Goal: Task Accomplishment & Management: Use online tool/utility

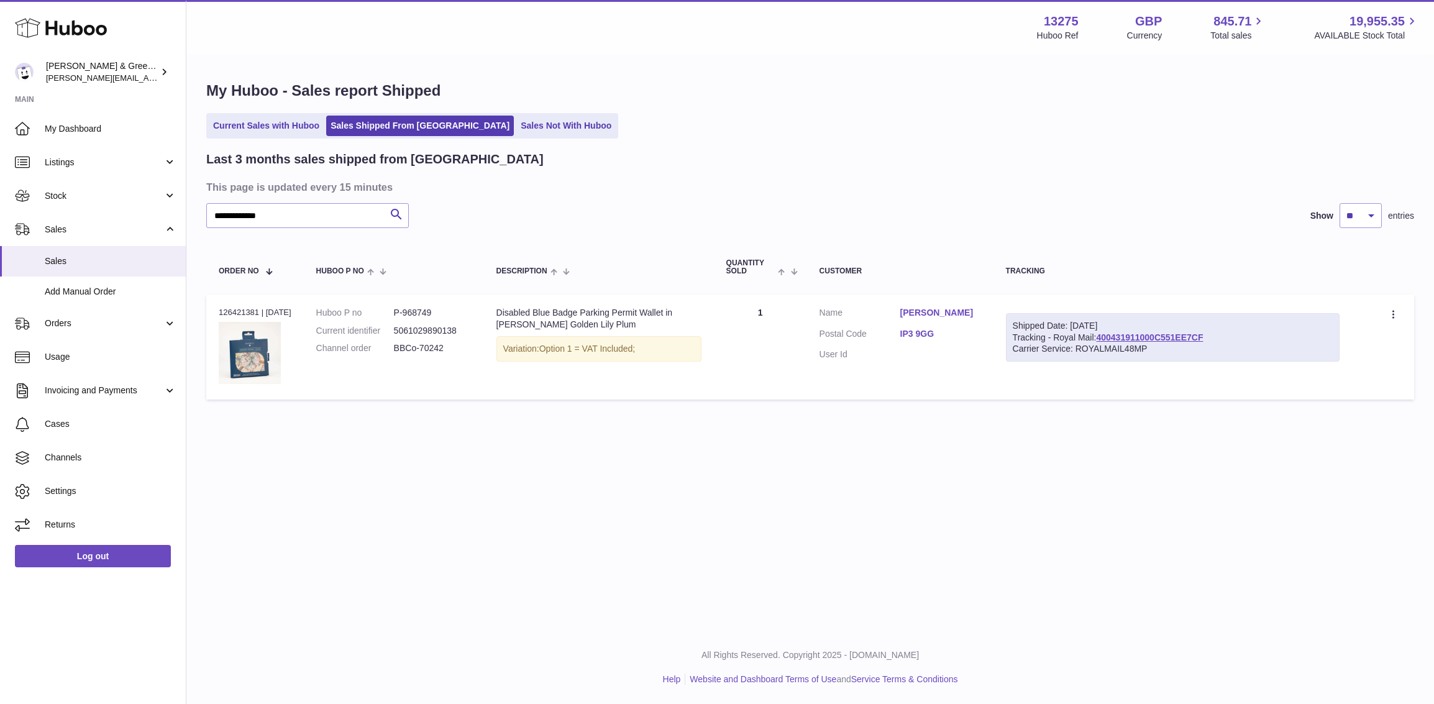
click at [122, 200] on span "Stock" at bounding box center [104, 196] width 119 height 12
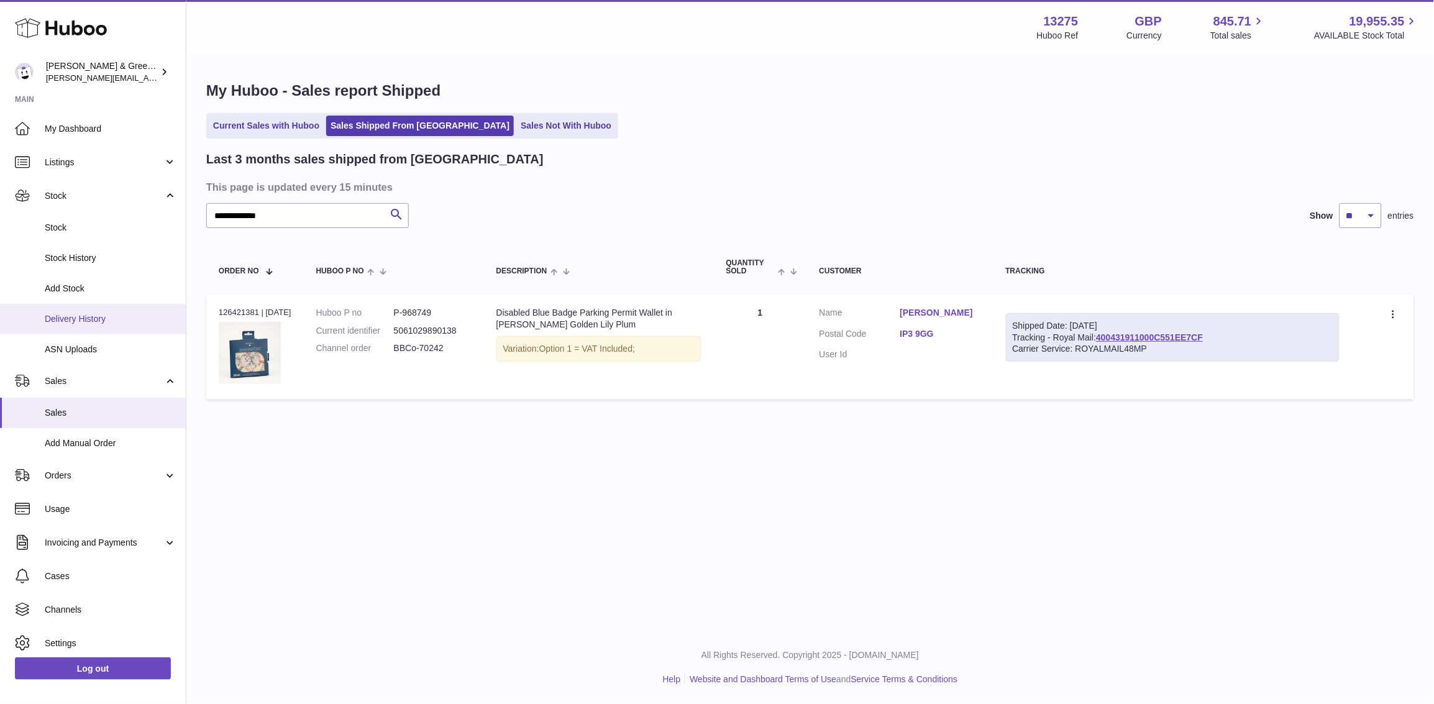
click at [135, 318] on span "Delivery History" at bounding box center [111, 319] width 132 height 12
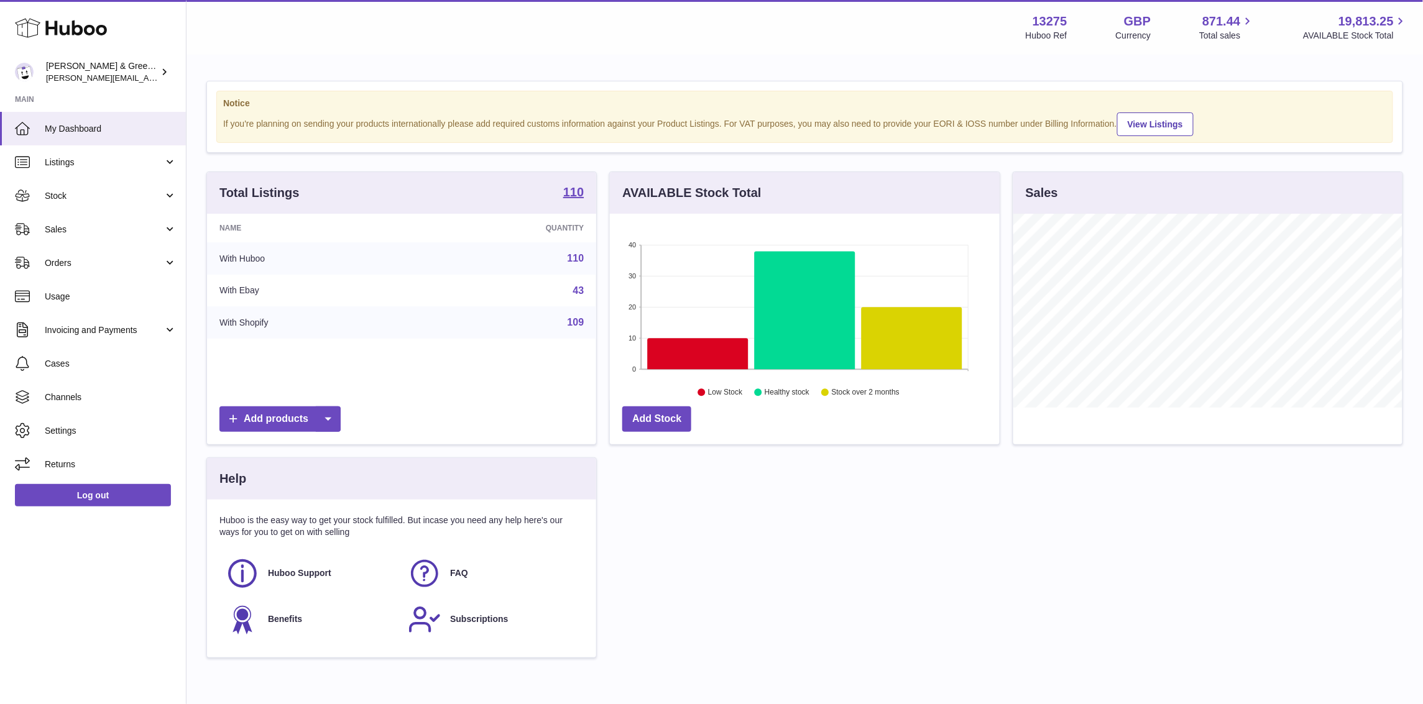
scroll to position [193, 389]
click at [116, 187] on link "Stock" at bounding box center [93, 196] width 186 height 34
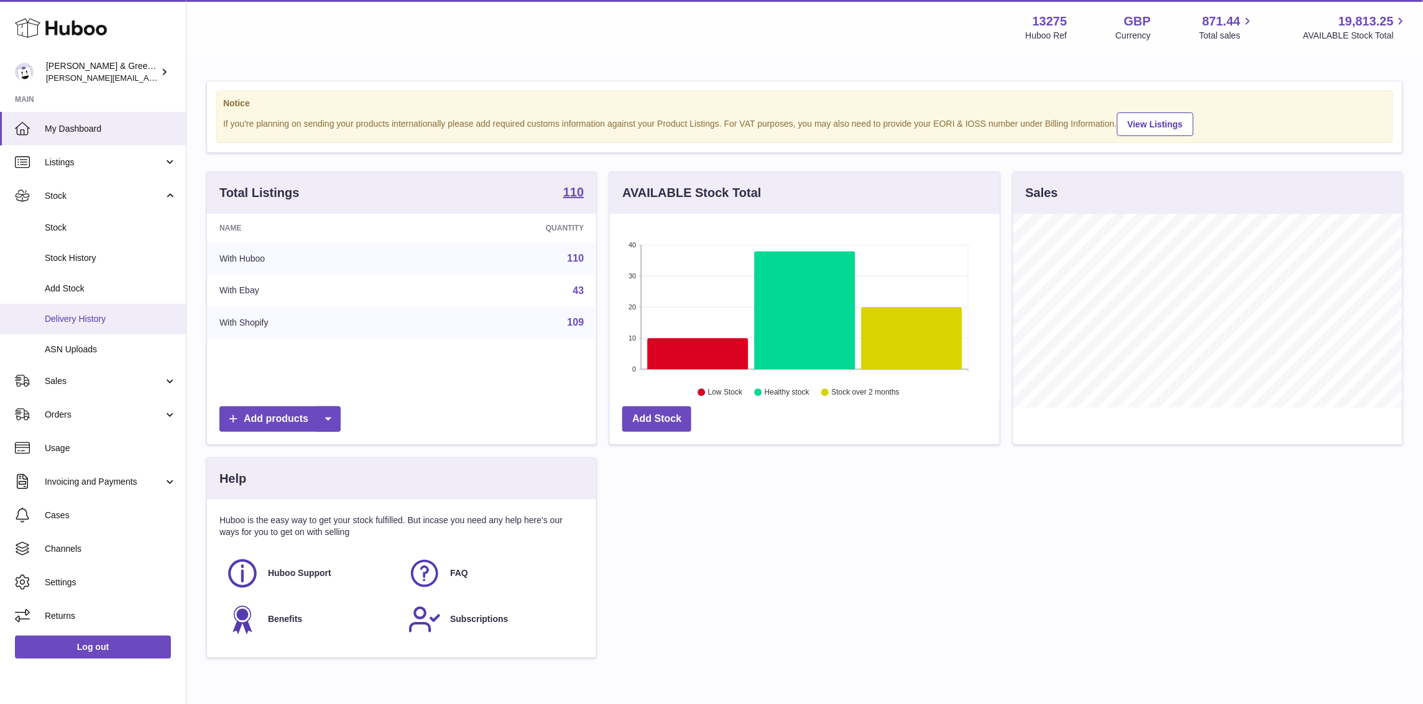
click at [94, 315] on span "Delivery History" at bounding box center [111, 319] width 132 height 12
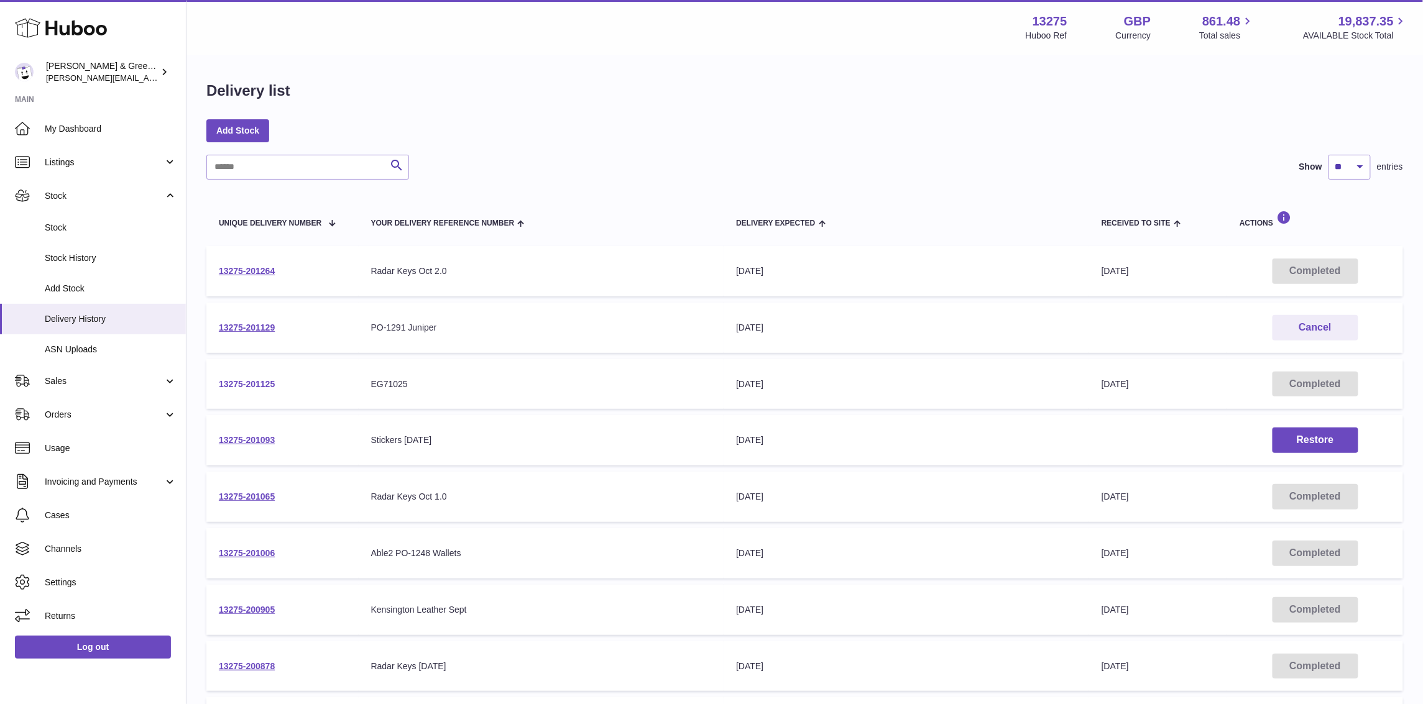
click at [239, 381] on link "13275-201125" at bounding box center [247, 384] width 56 height 10
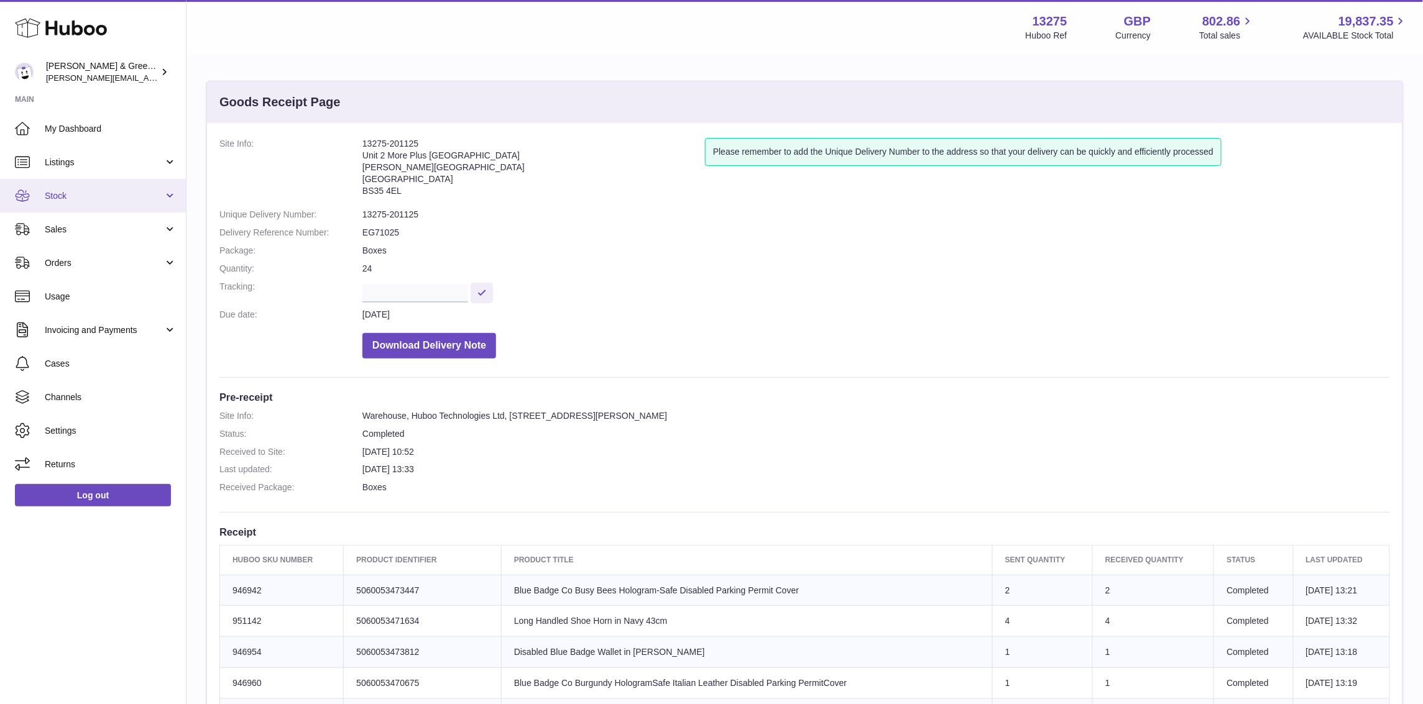
click at [89, 195] on span "Stock" at bounding box center [104, 196] width 119 height 12
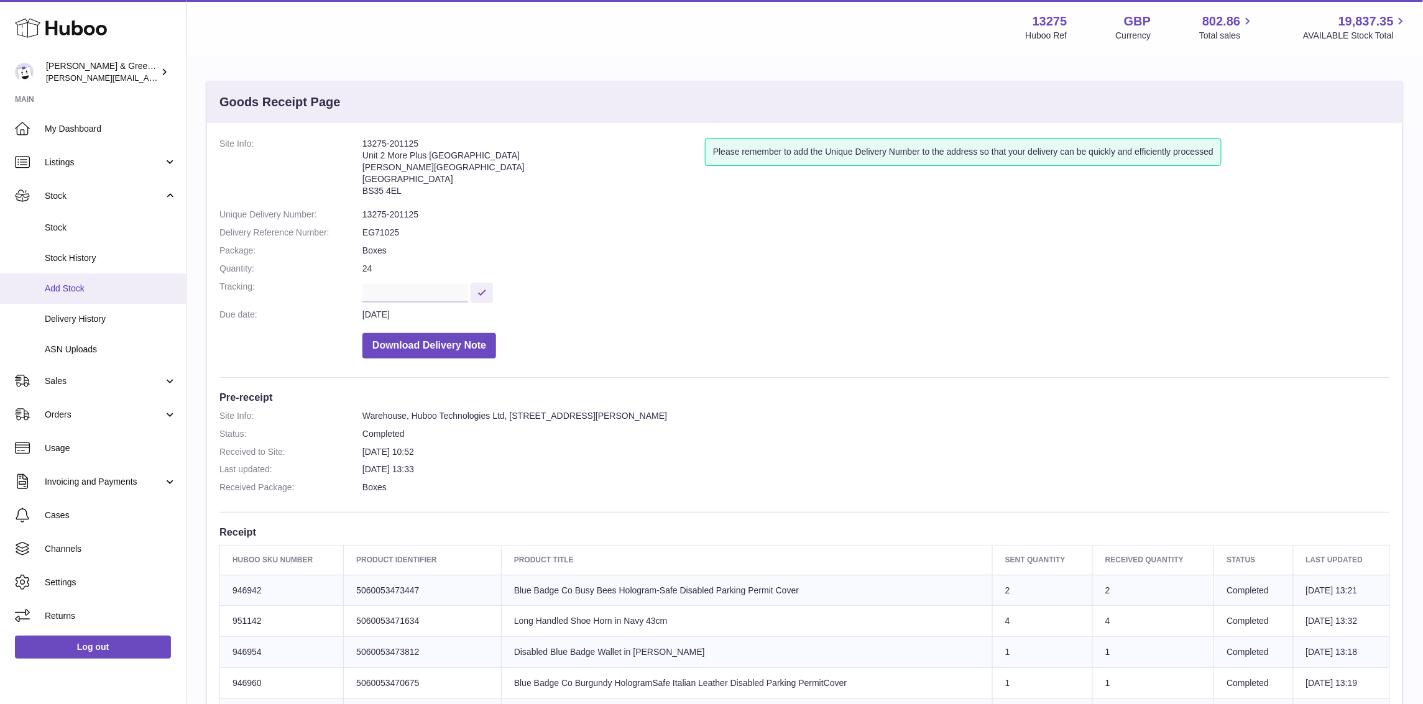
click at [80, 286] on span "Add Stock" at bounding box center [111, 289] width 132 height 12
